Goal: Find specific page/section: Find specific page/section

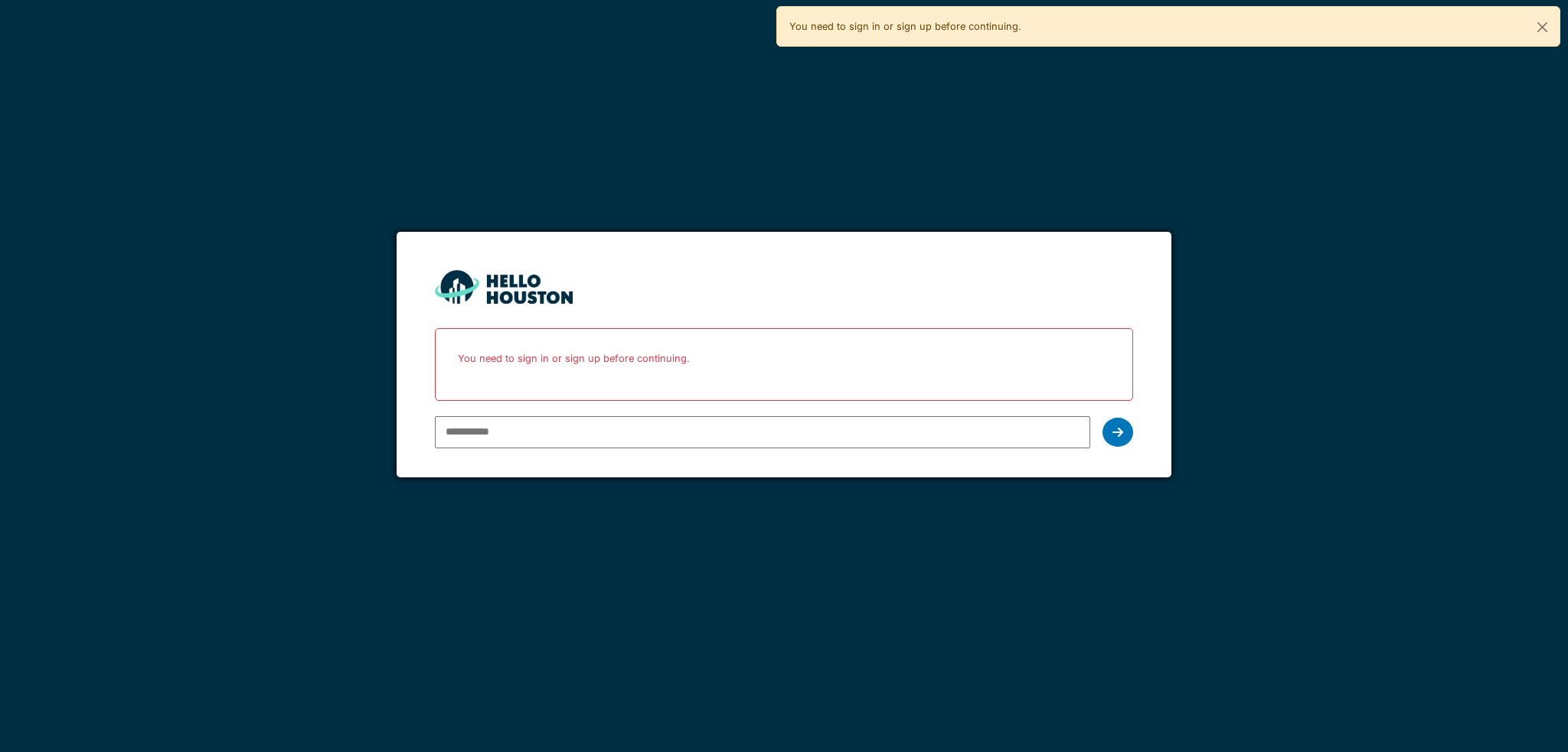
type input "**********"
click at [1109, 422] on div at bounding box center [1118, 432] width 30 height 29
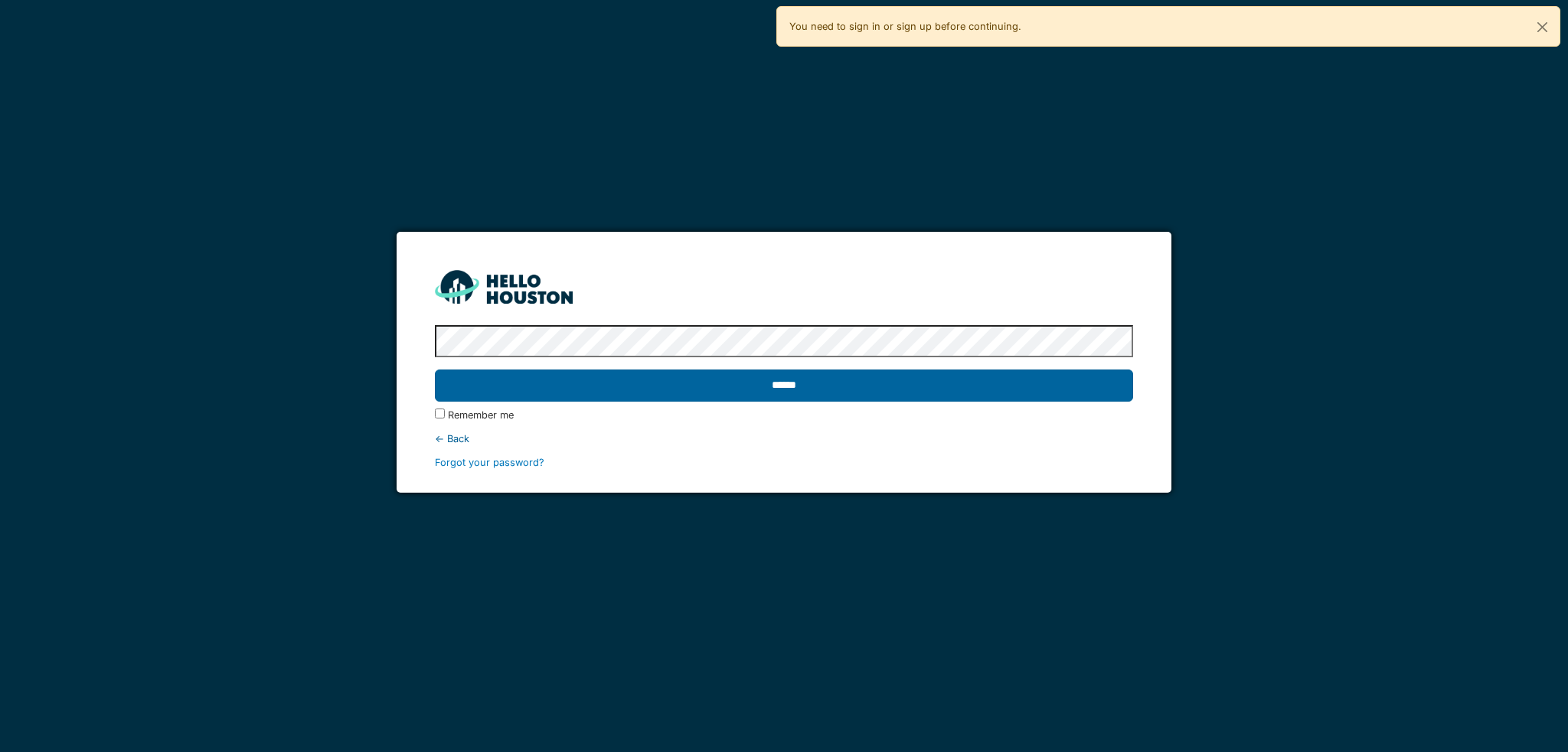
click at [797, 380] on input "******" at bounding box center [784, 386] width 698 height 32
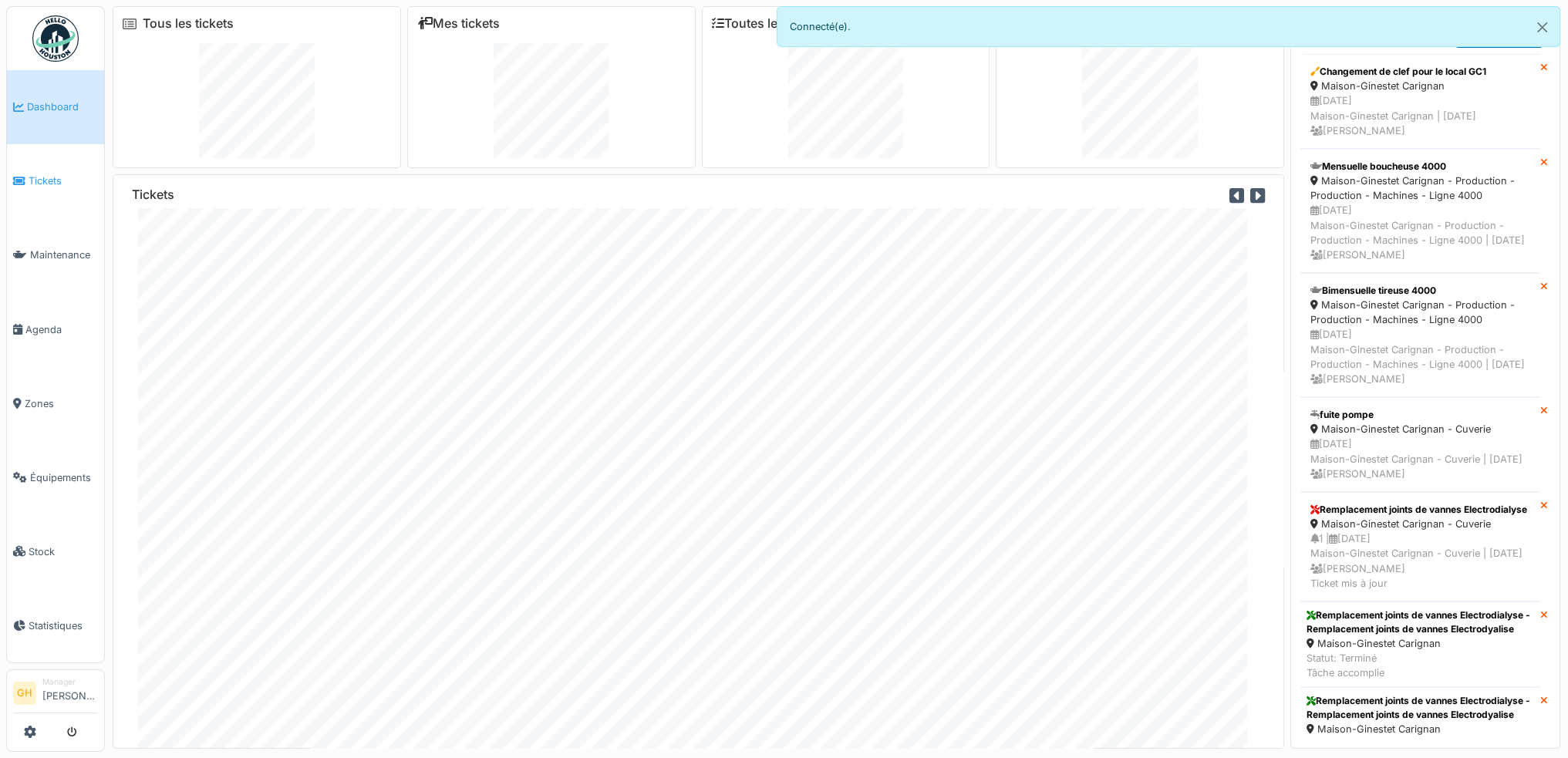
click at [46, 175] on span "Tickets" at bounding box center [63, 181] width 69 height 14
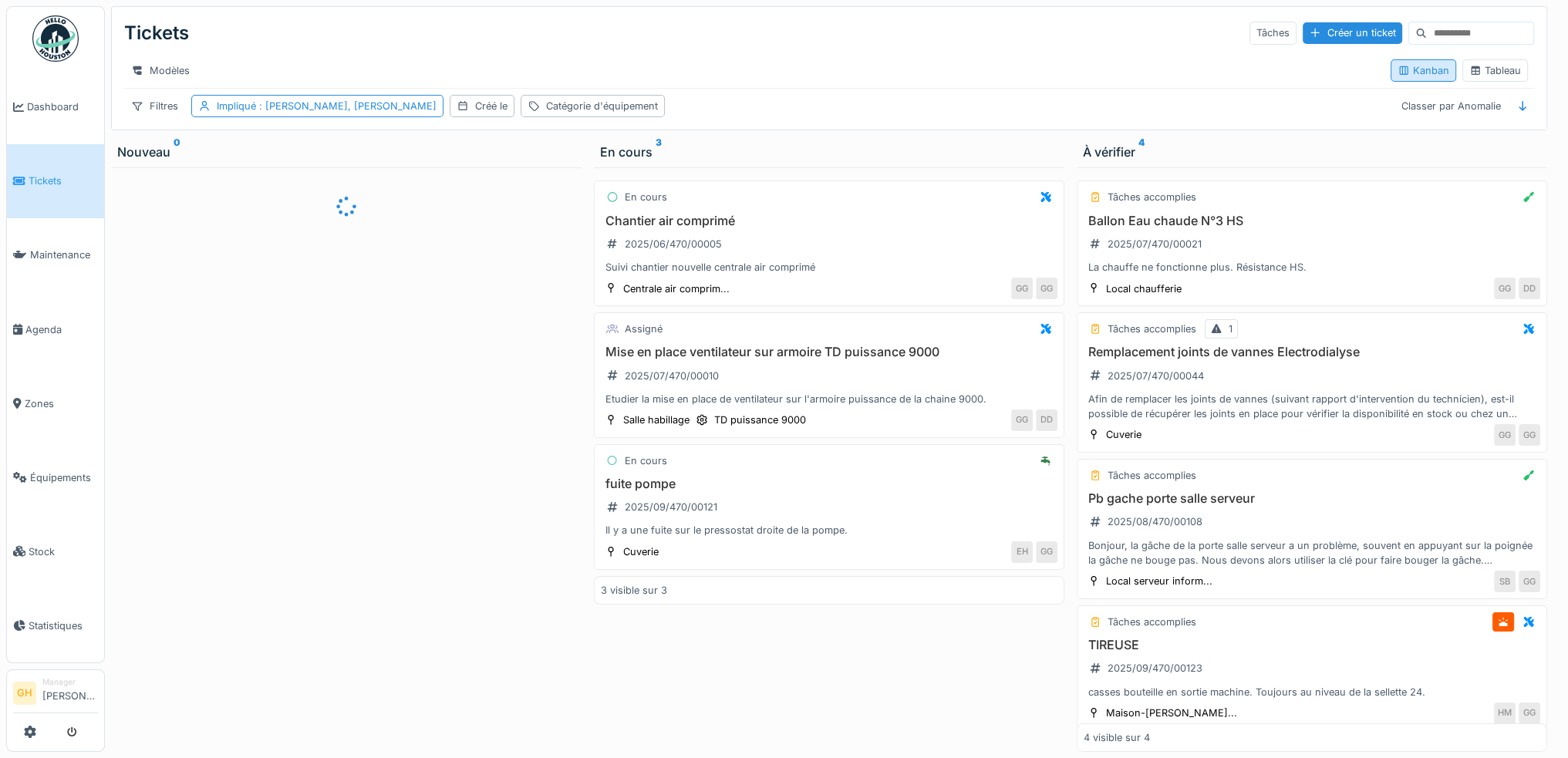
click at [1414, 74] on div "Kanban" at bounding box center [1422, 70] width 51 height 14
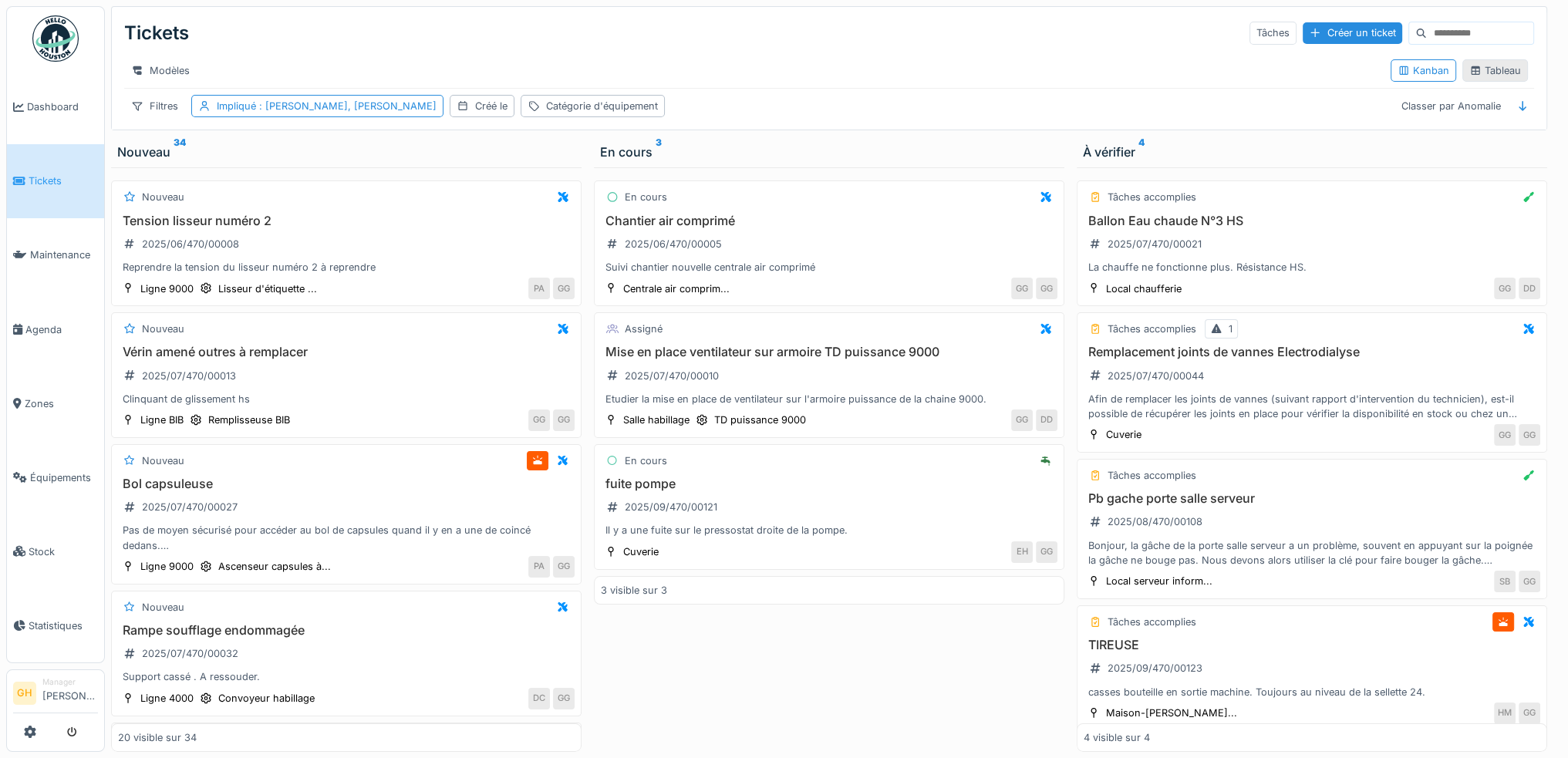
click at [1502, 76] on div "Tableau" at bounding box center [1494, 70] width 51 height 14
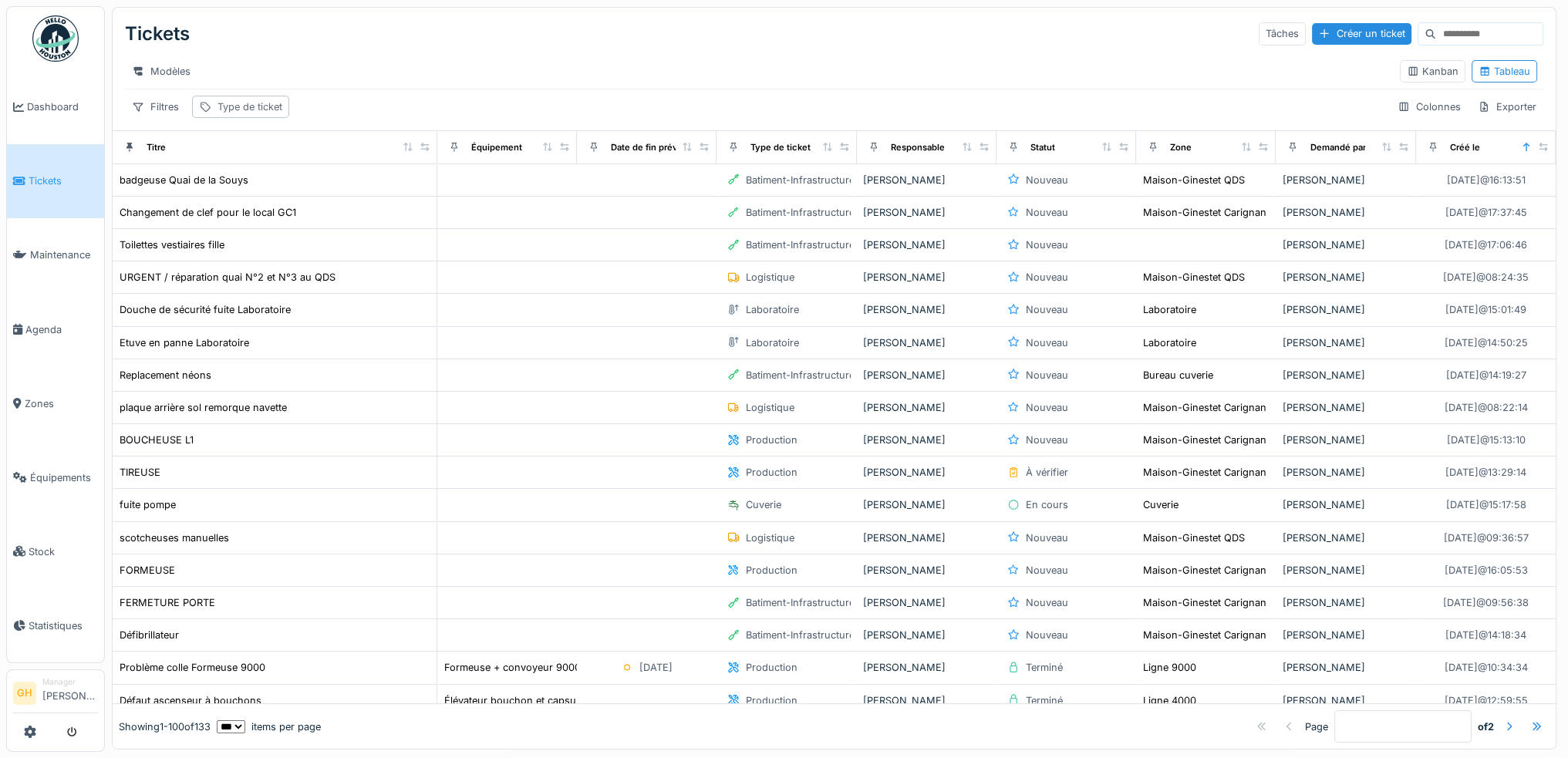
click at [237, 114] on div "Type de ticket" at bounding box center [250, 107] width 65 height 14
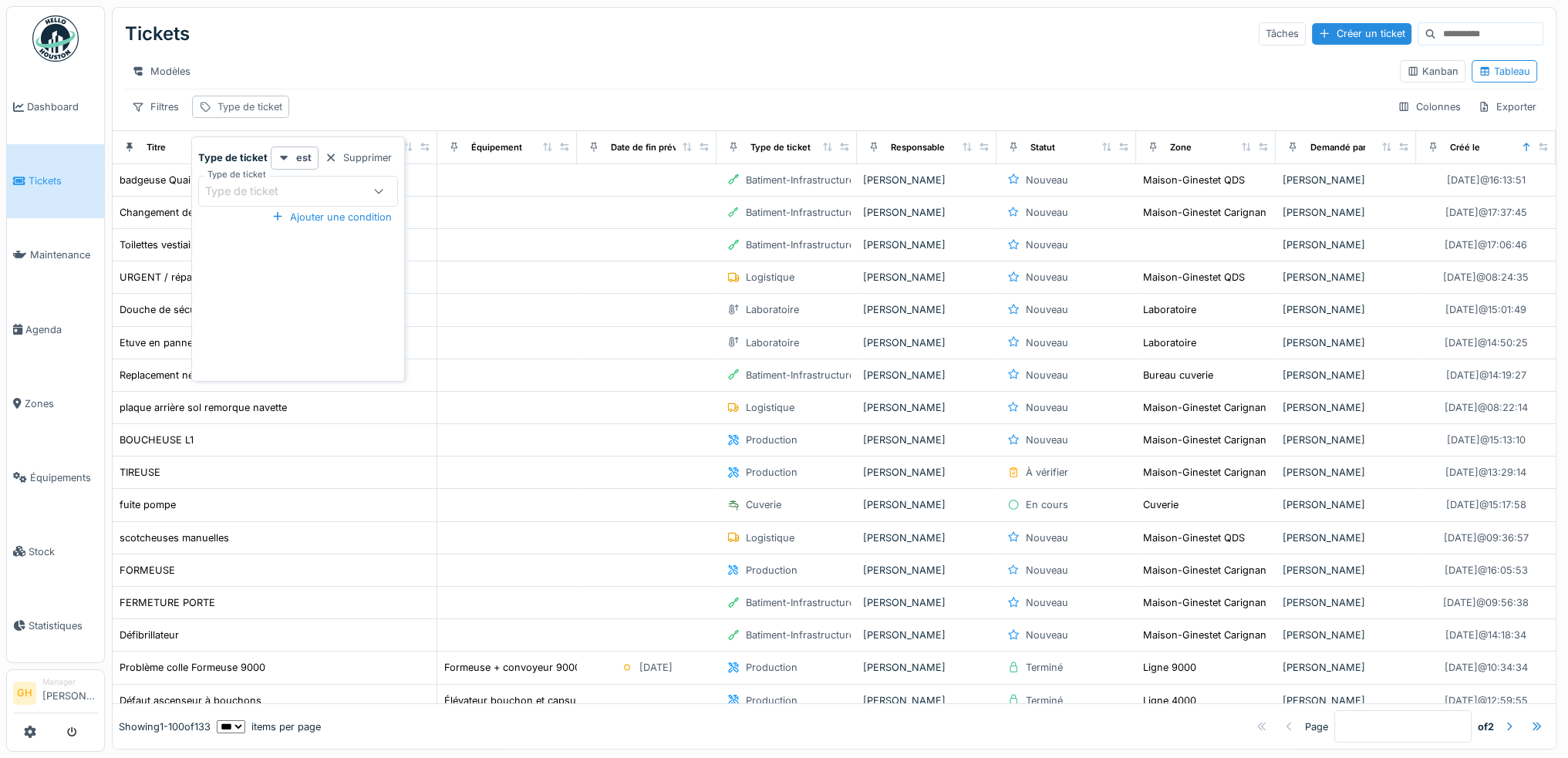
click at [234, 114] on div "Type de ticket" at bounding box center [250, 107] width 65 height 14
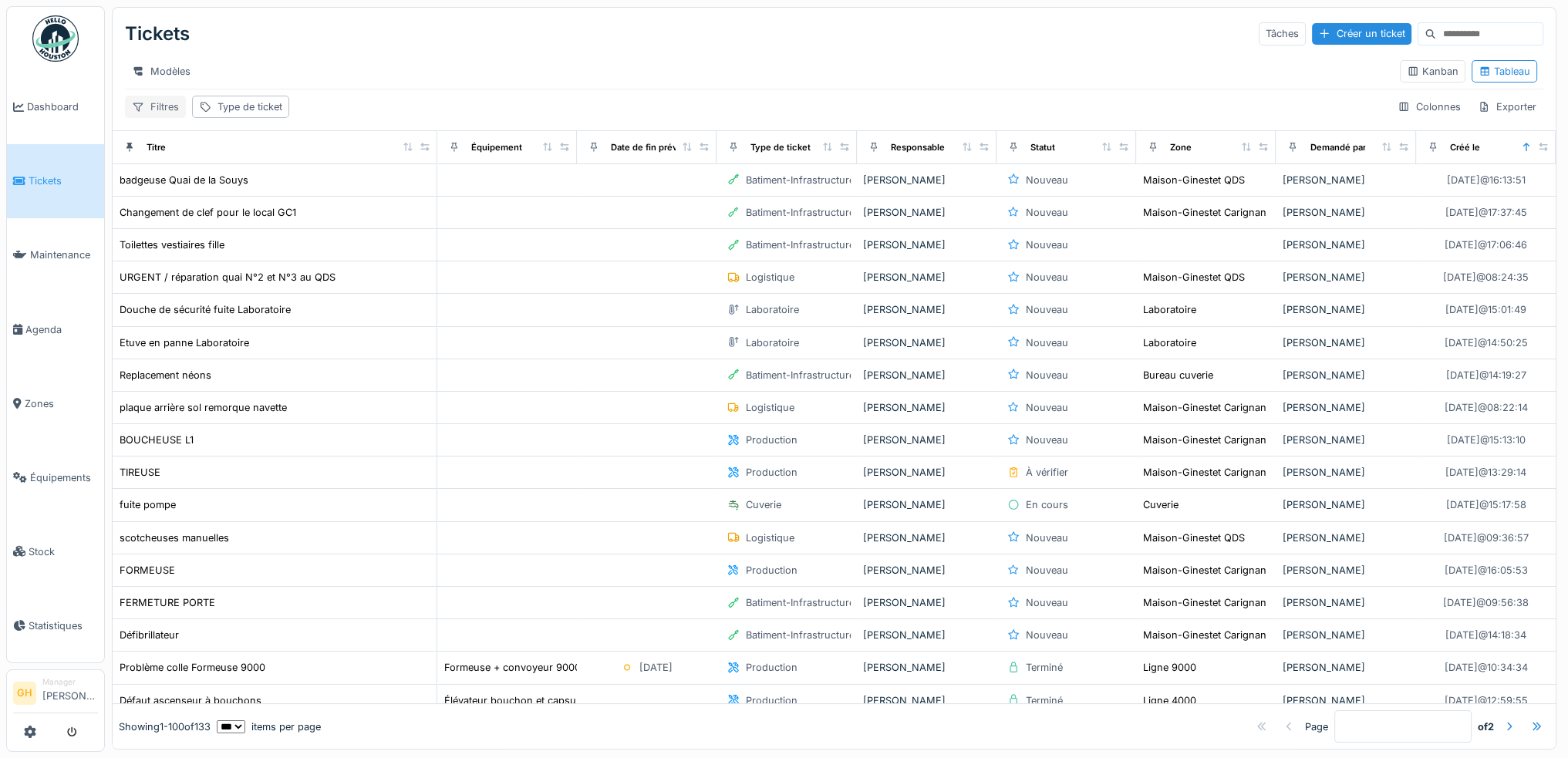
click at [160, 116] on div "Filtres" at bounding box center [156, 106] width 61 height 23
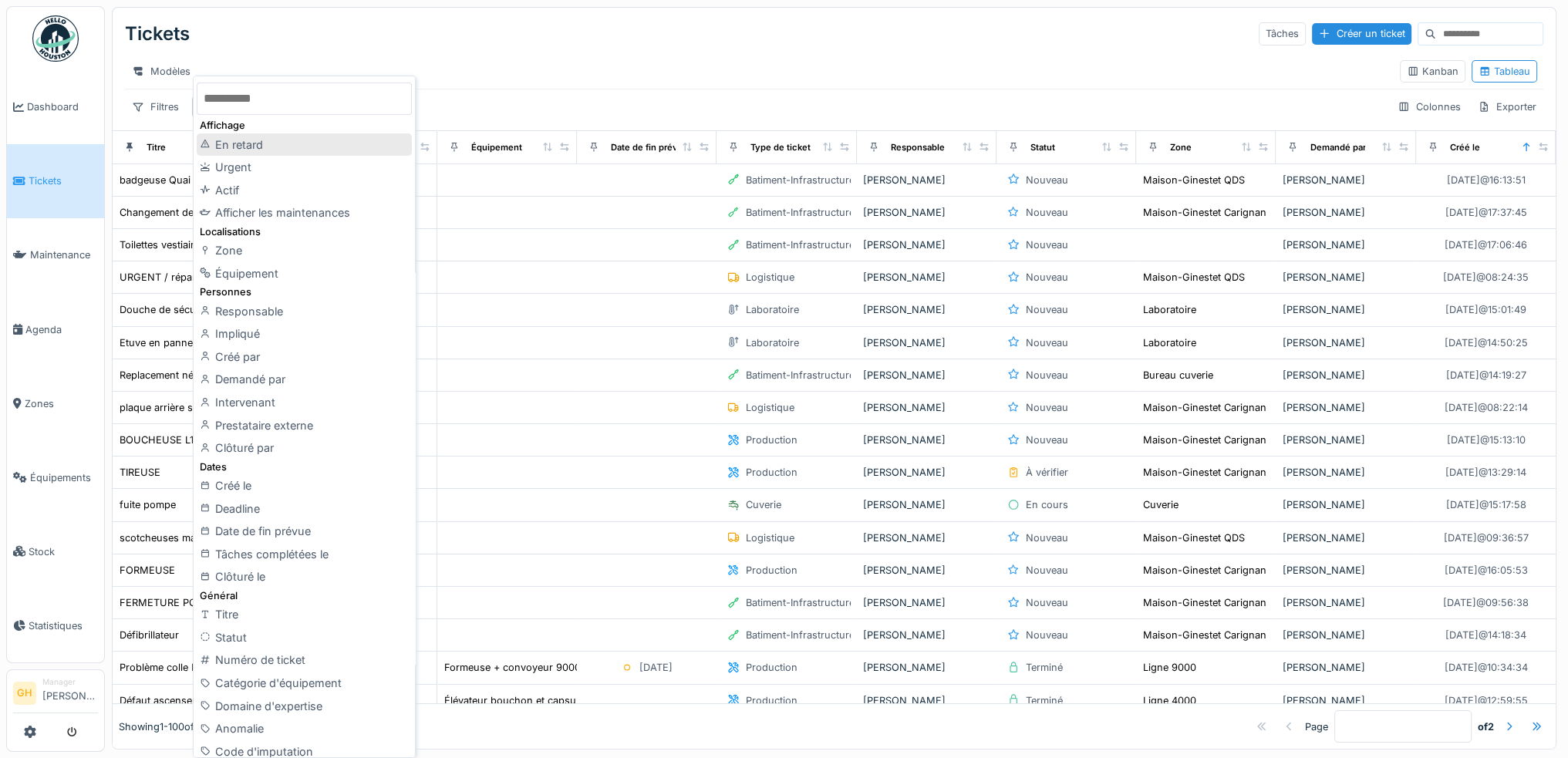
click at [261, 143] on div "En retard" at bounding box center [303, 145] width 214 height 23
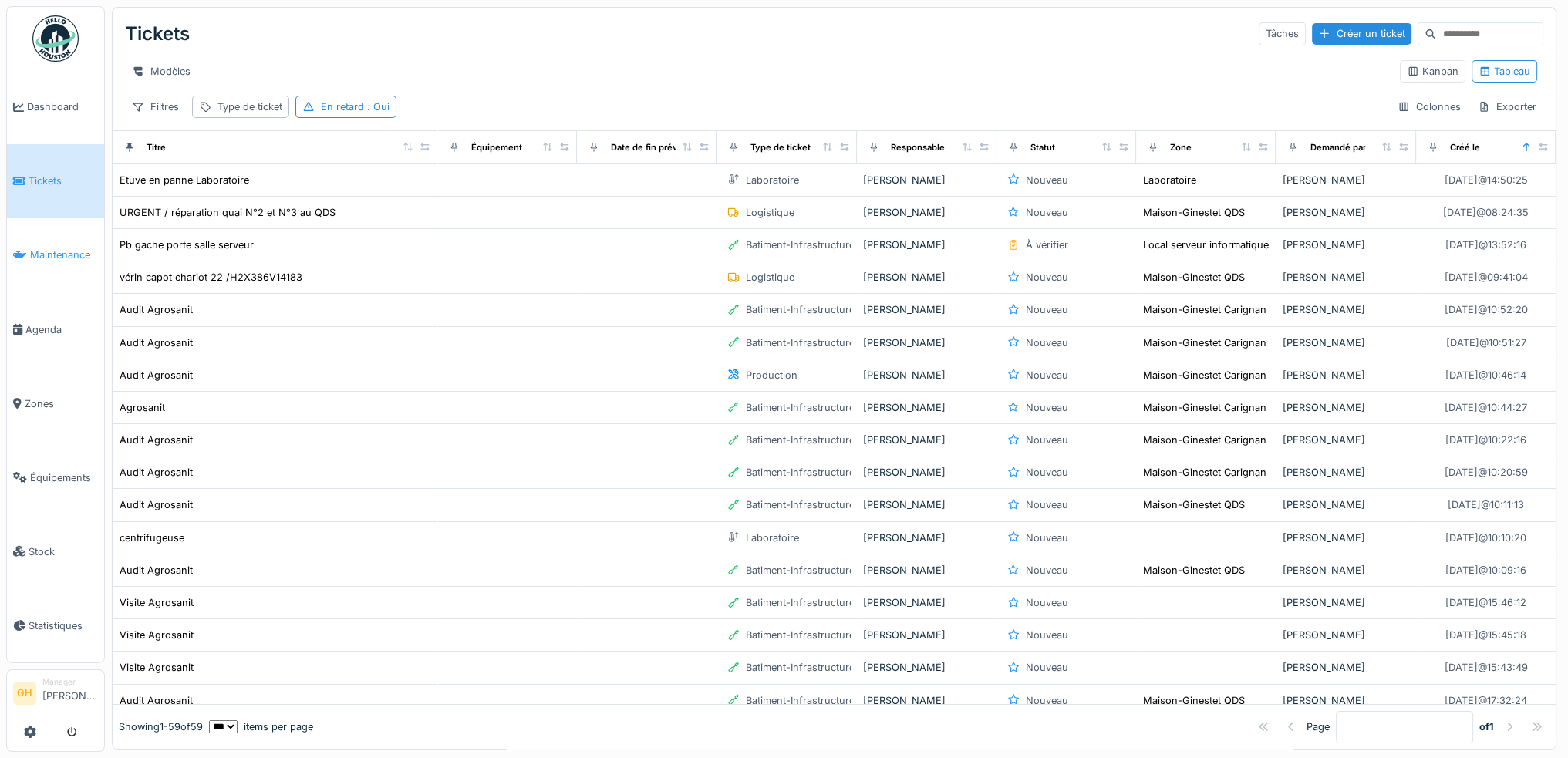
click at [60, 248] on span "Maintenance" at bounding box center [63, 255] width 68 height 14
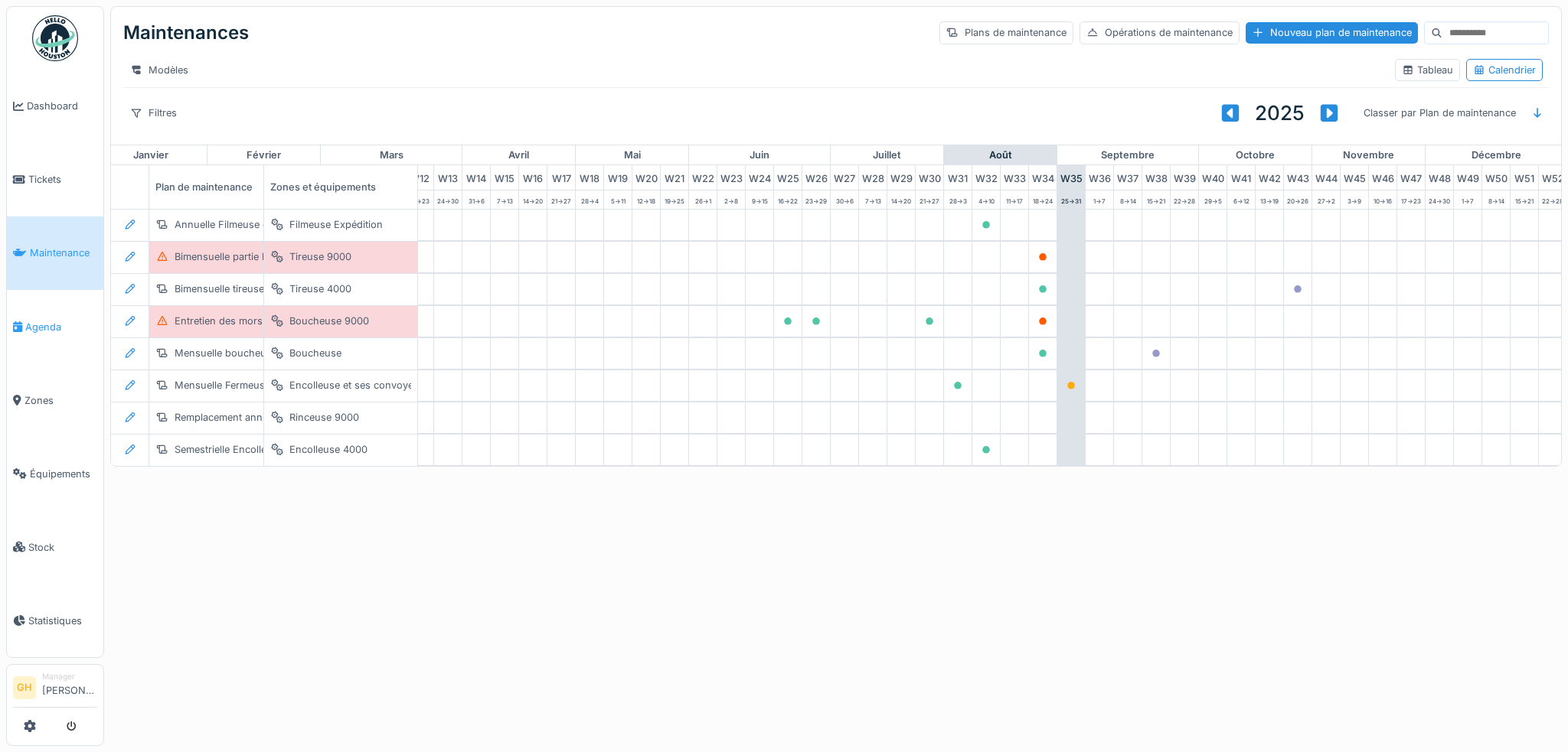
scroll to position [0, 404]
click at [1414, 71] on div "Tableau" at bounding box center [1427, 70] width 51 height 14
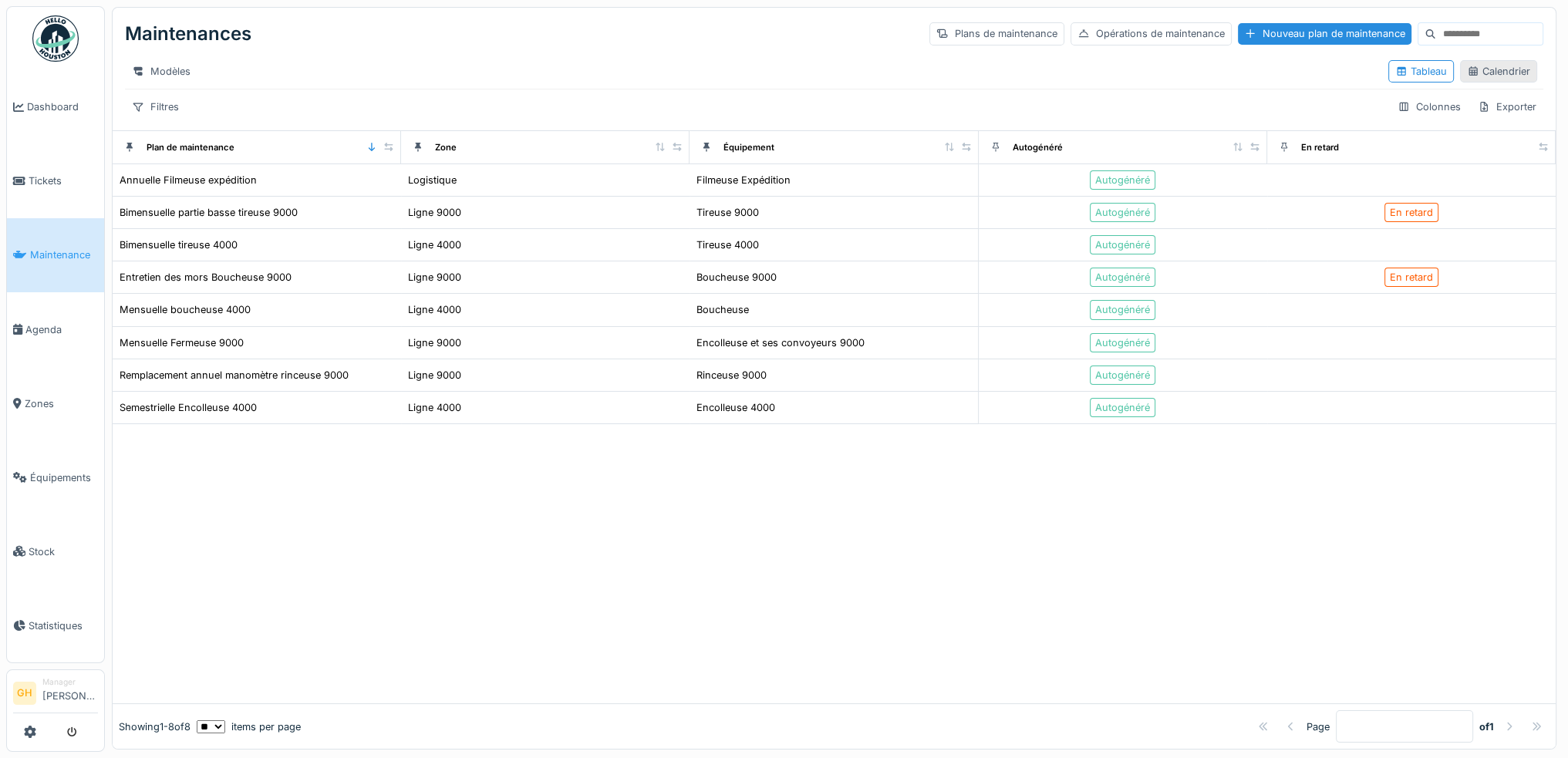
click at [1470, 75] on div "Calendrier" at bounding box center [1499, 71] width 63 height 14
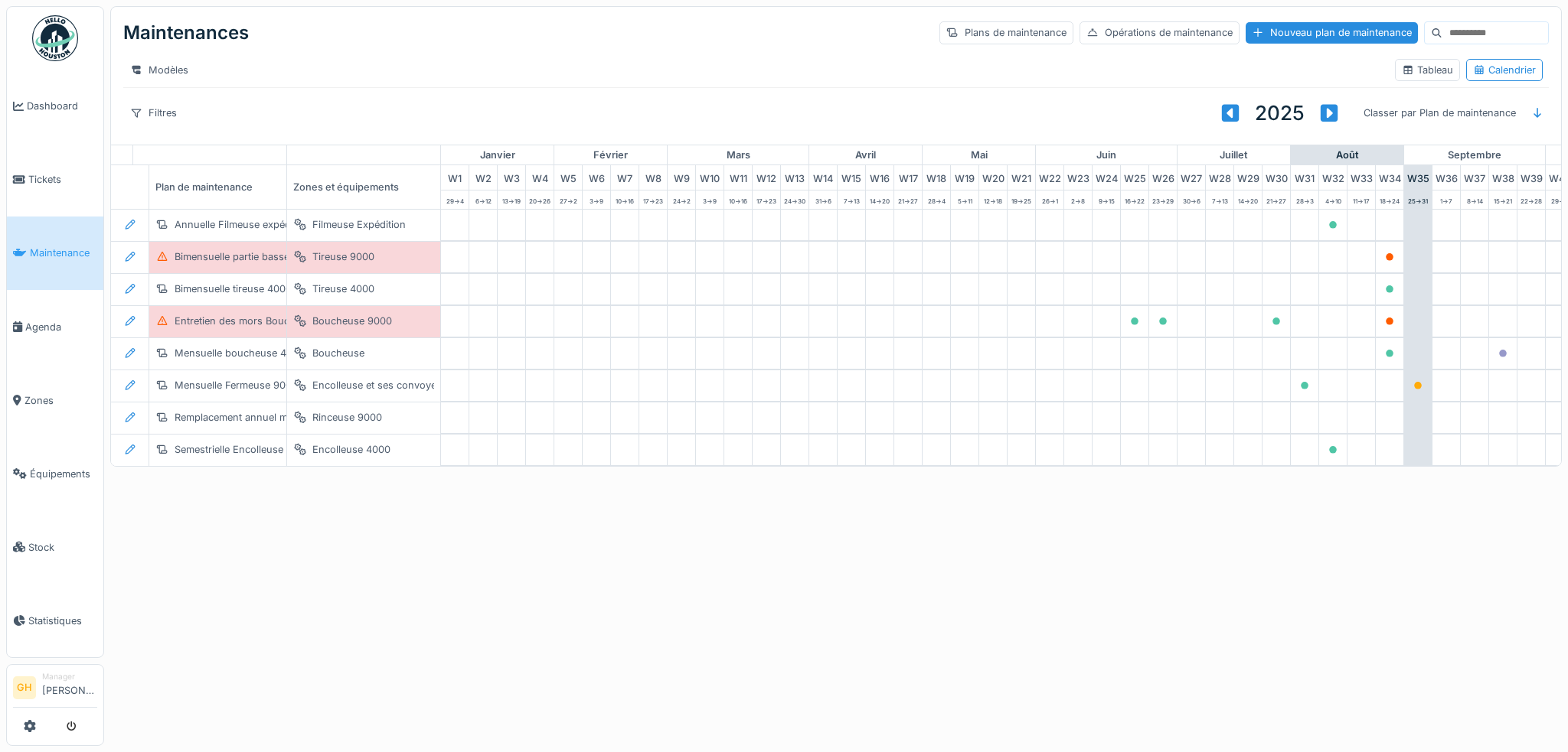
scroll to position [0, 0]
